Goal: Navigation & Orientation: Find specific page/section

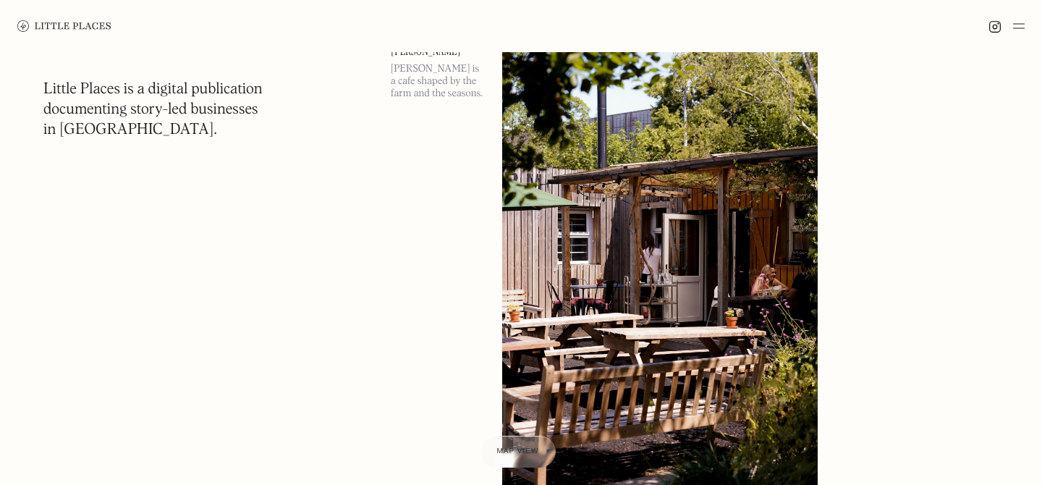
scroll to position [3455, 0]
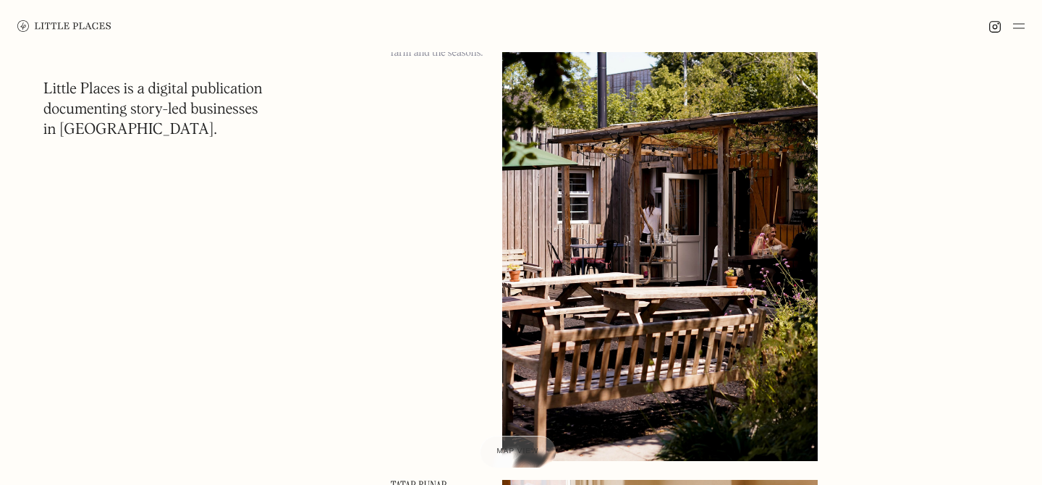
click at [1021, 29] on img at bounding box center [1019, 25] width 12 height 17
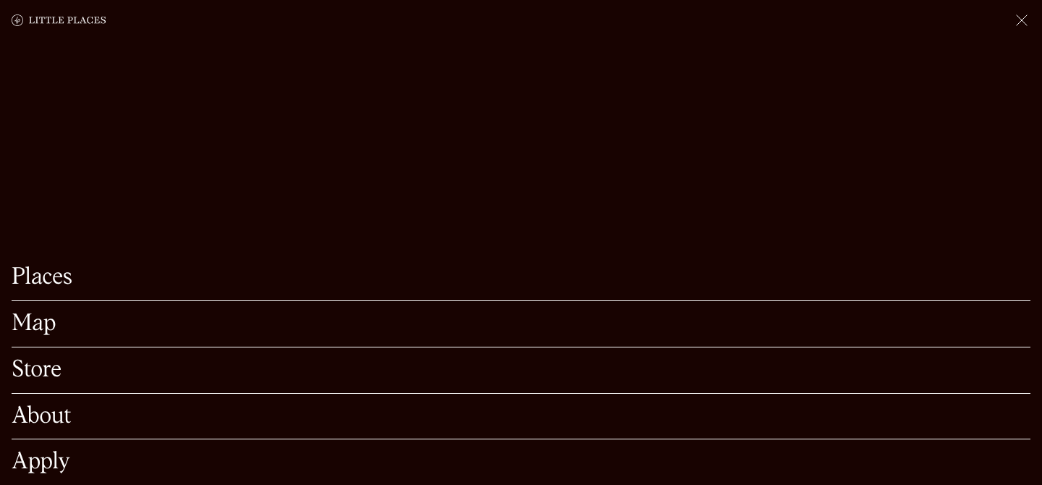
click at [46, 339] on div "Map" at bounding box center [521, 324] width 1018 height 46
click at [44, 330] on link "Map" at bounding box center [521, 323] width 1018 height 22
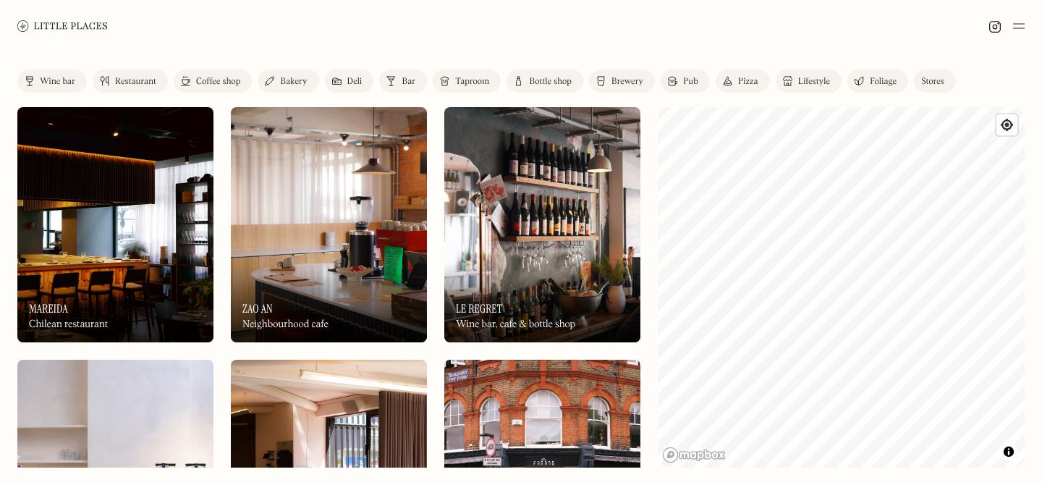
click at [812, 75] on link "Lifestyle" at bounding box center [808, 80] width 66 height 23
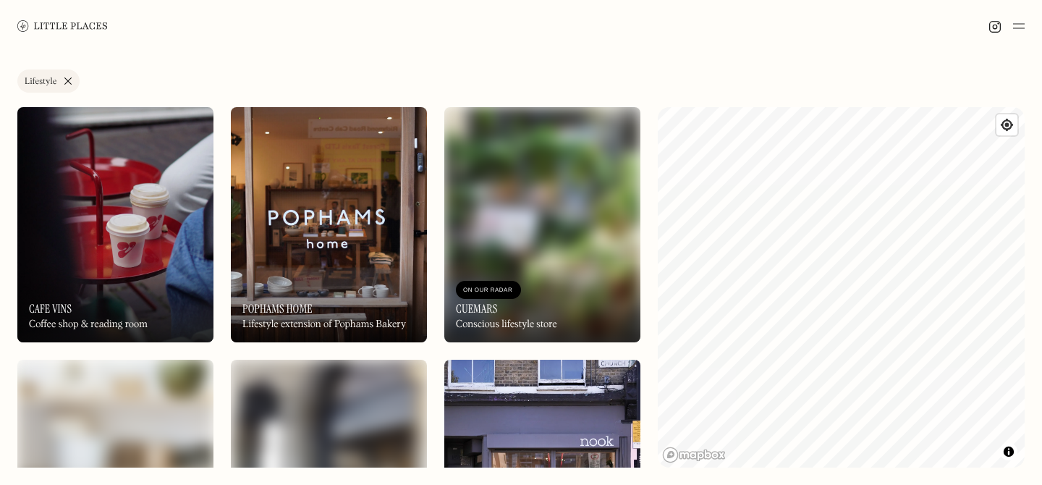
click at [64, 70] on link "Lifestyle" at bounding box center [48, 80] width 62 height 23
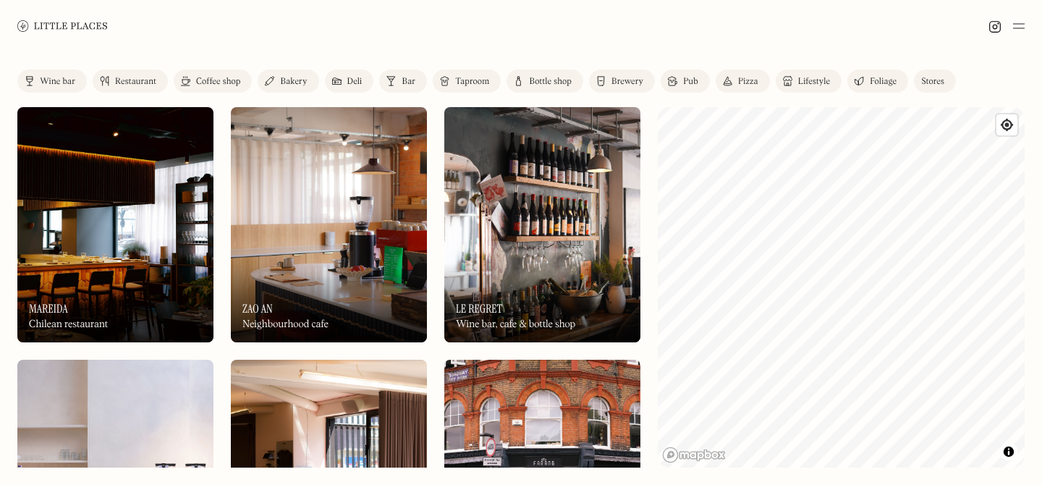
click at [61, 26] on img at bounding box center [62, 25] width 90 height 11
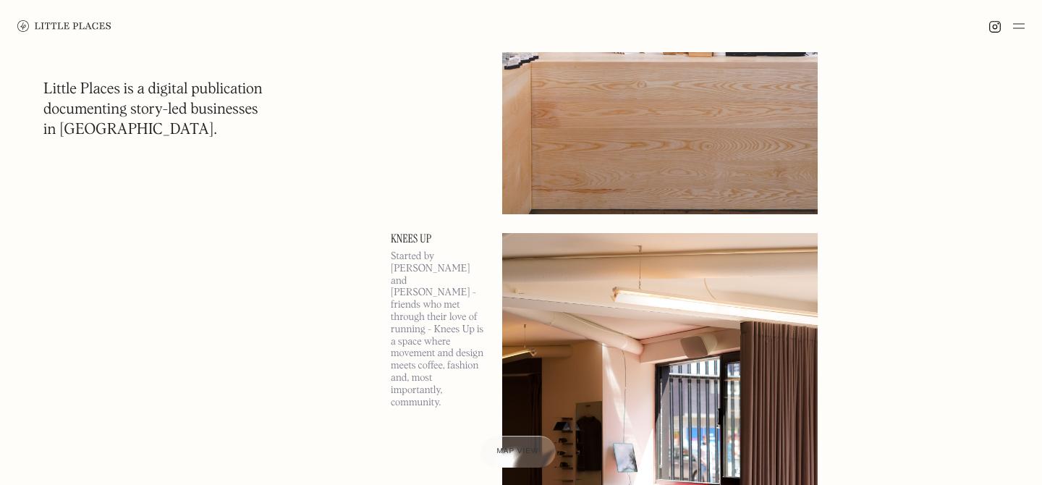
scroll to position [2004, 0]
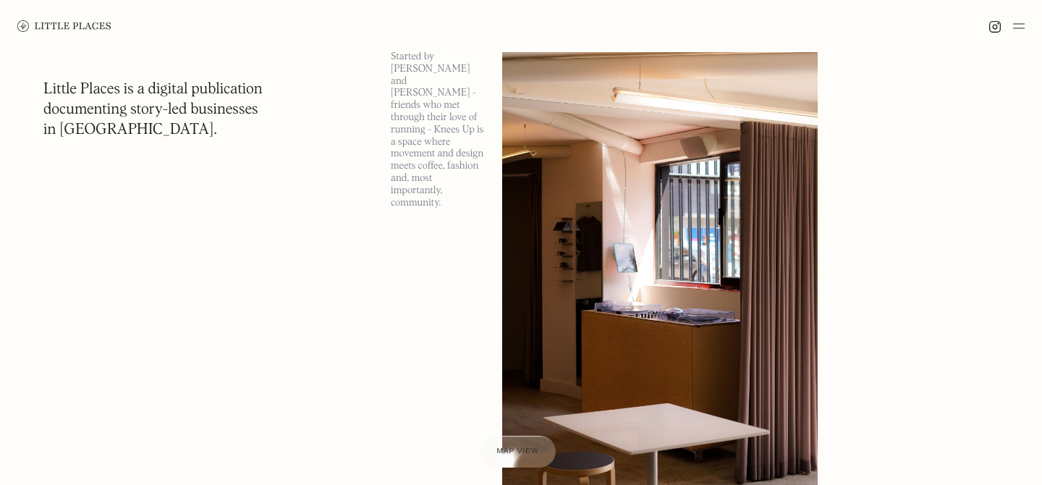
click at [1022, 24] on img at bounding box center [1019, 25] width 12 height 17
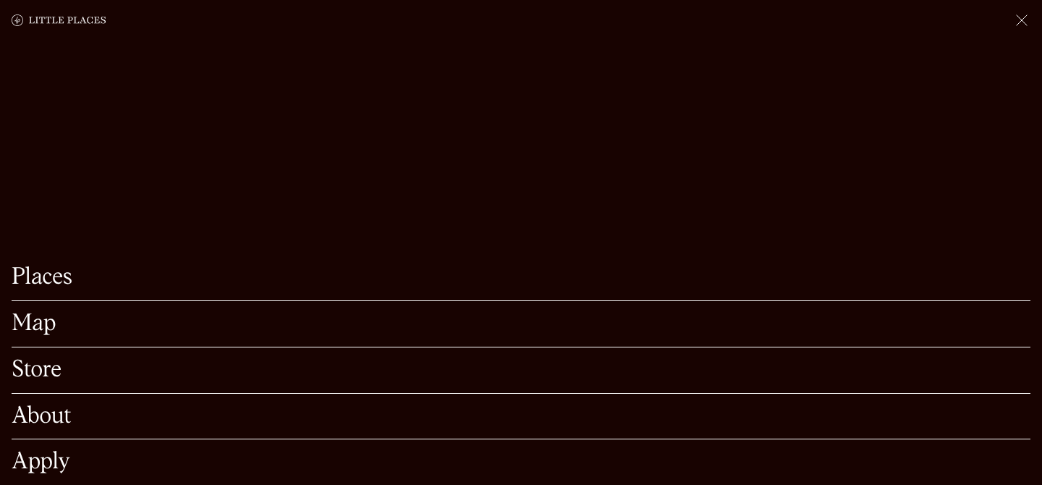
click at [98, 281] on link "Places" at bounding box center [521, 277] width 1018 height 22
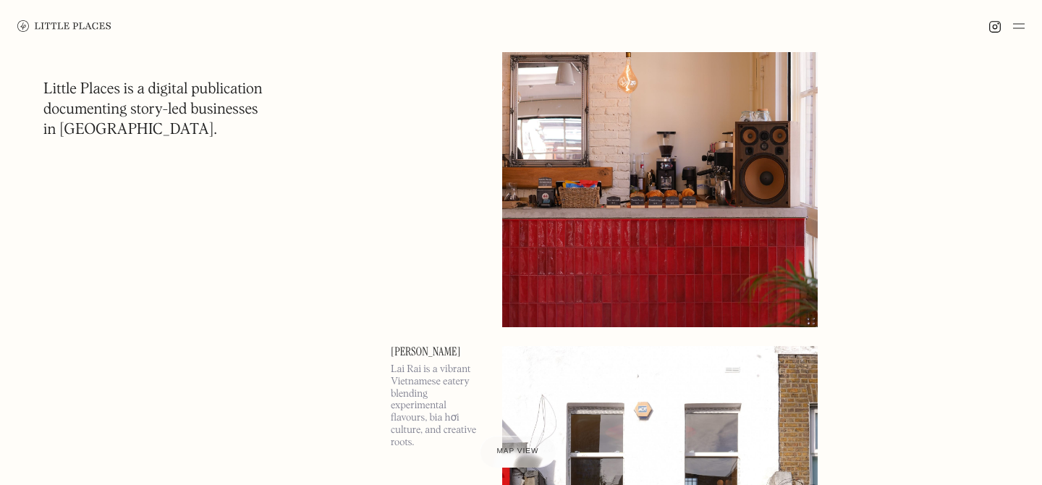
scroll to position [7630, 0]
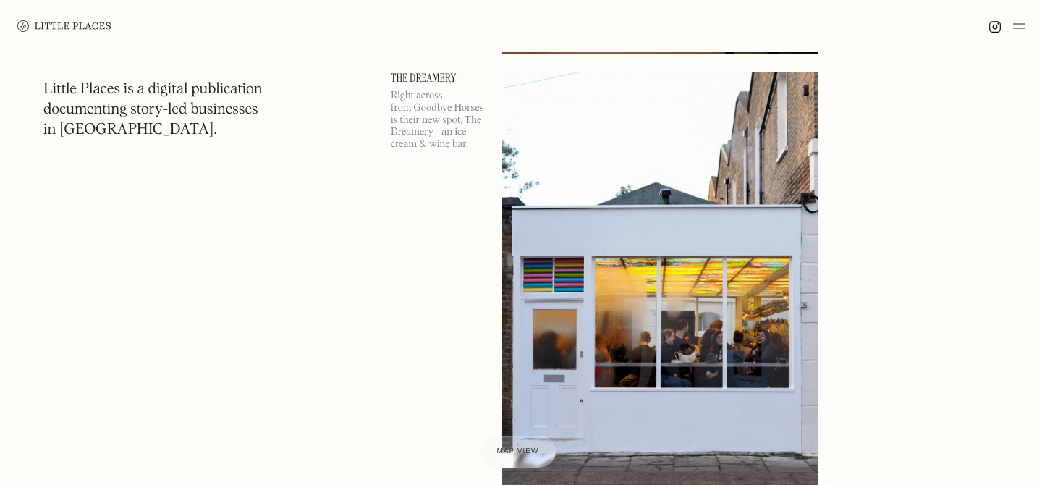
scroll to position [14301, 0]
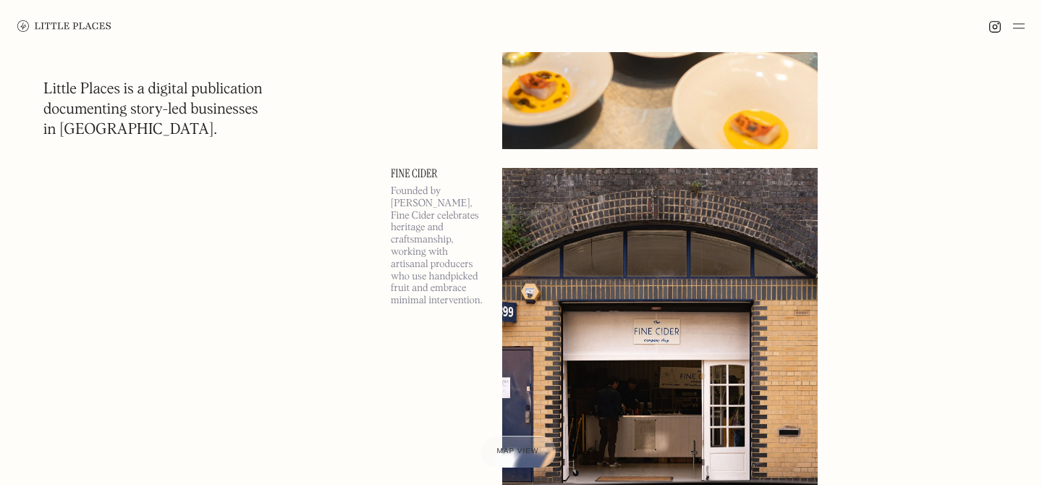
scroll to position [30342, 0]
